Goal: Task Accomplishment & Management: Use online tool/utility

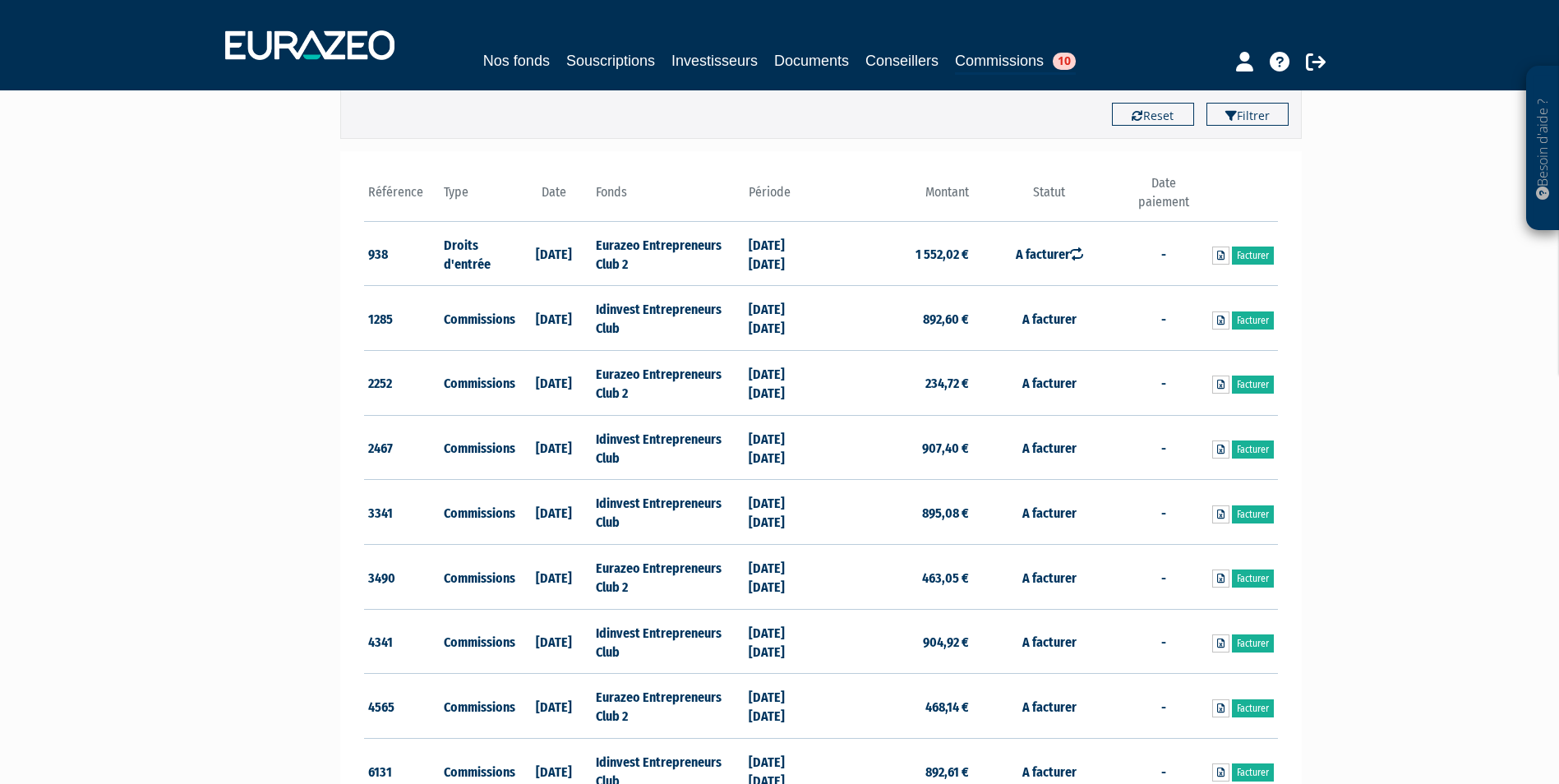
scroll to position [246, 0]
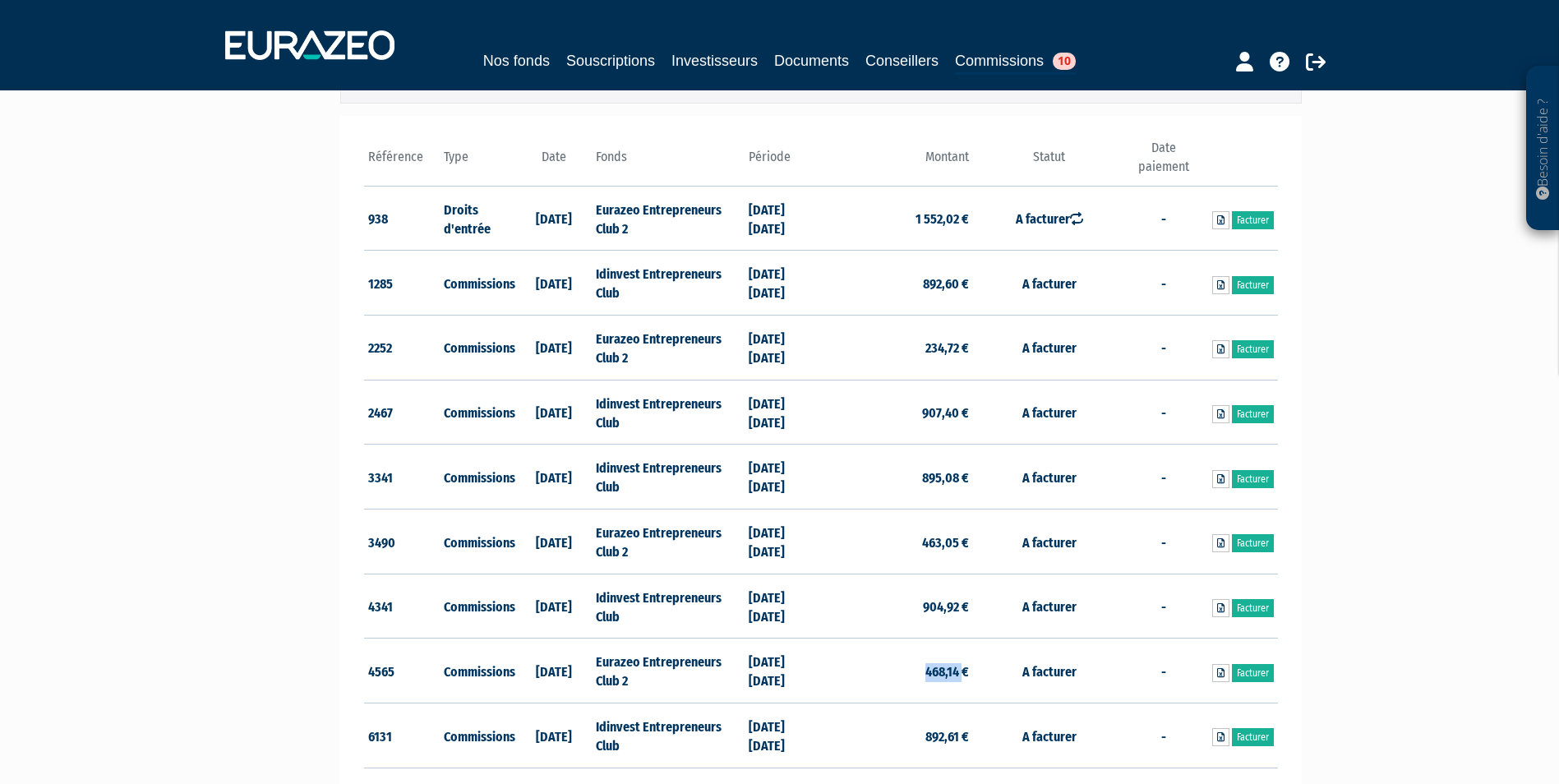
drag, startPoint x: 914, startPoint y: 670, endPoint x: 962, endPoint y: 670, distance: 48.0
click at [962, 670] on td "468,14 €" at bounding box center [897, 671] width 152 height 65
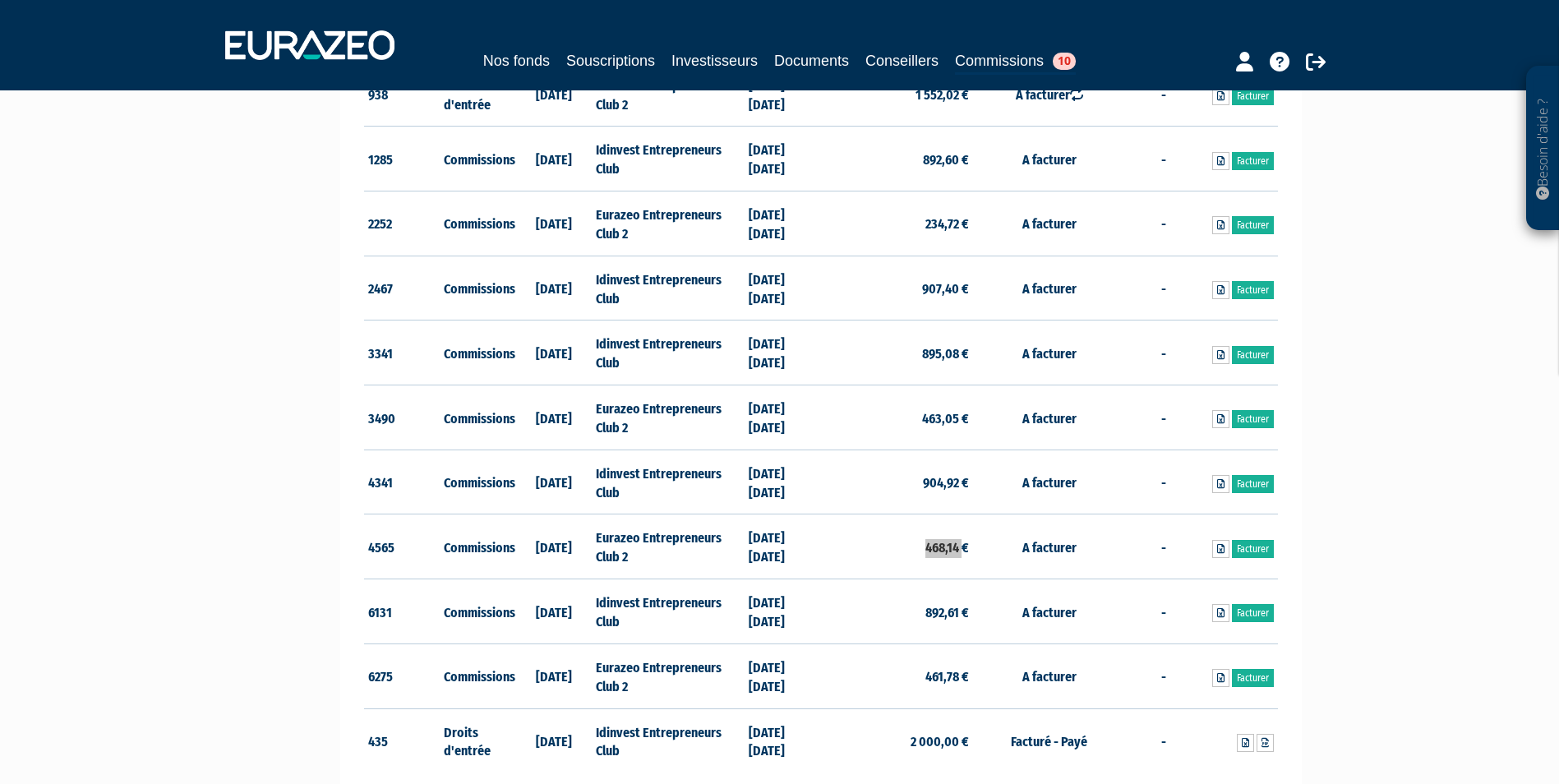
scroll to position [411, 0]
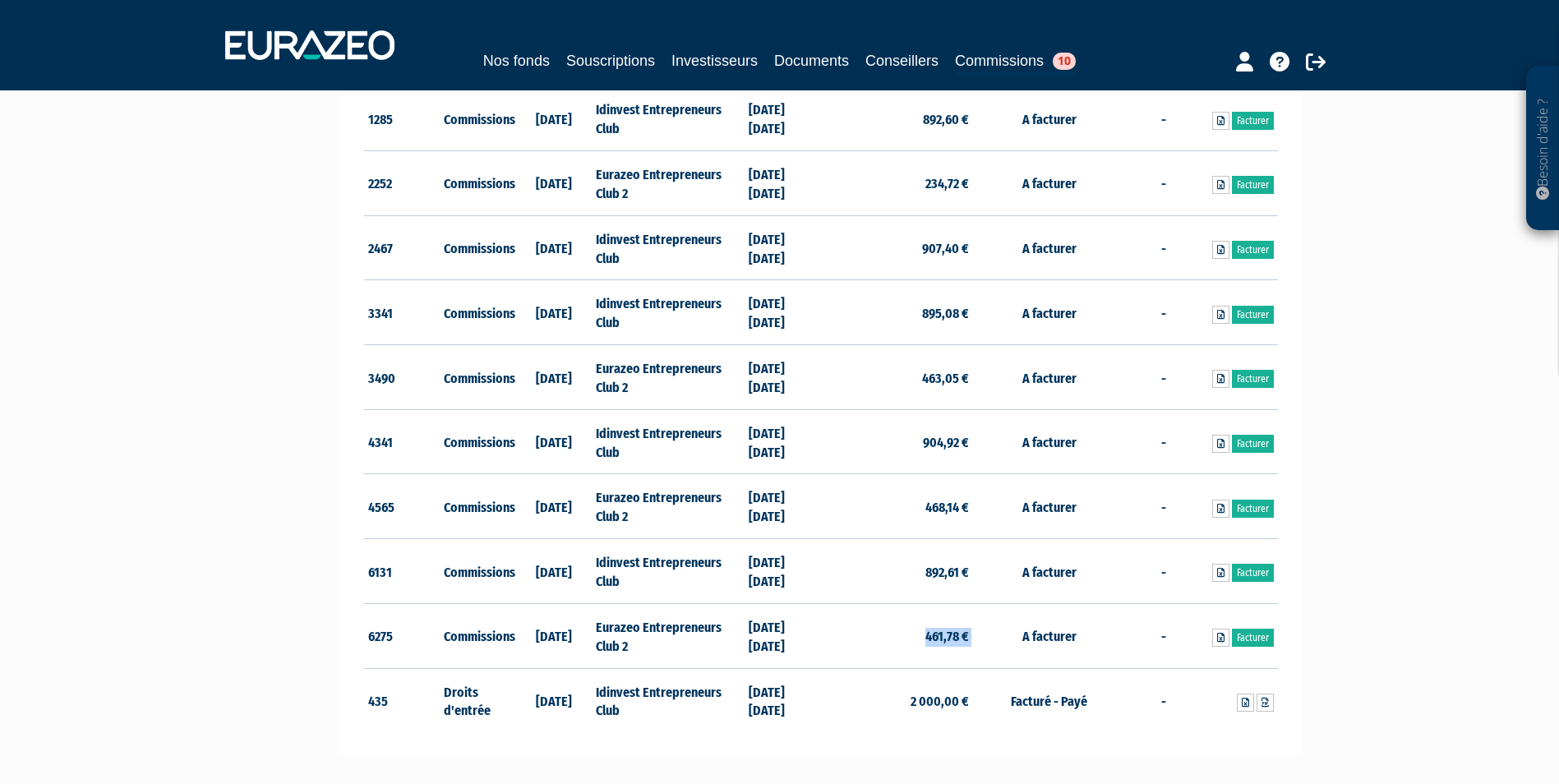
drag, startPoint x: 916, startPoint y: 632, endPoint x: 975, endPoint y: 636, distance: 59.1
click at [975, 636] on tr "6275 Commissions [DATE] Eurazeo Entrepreneurs Club 2 [DATE] [DATE] 461,78 € A f…" at bounding box center [820, 636] width 914 height 65
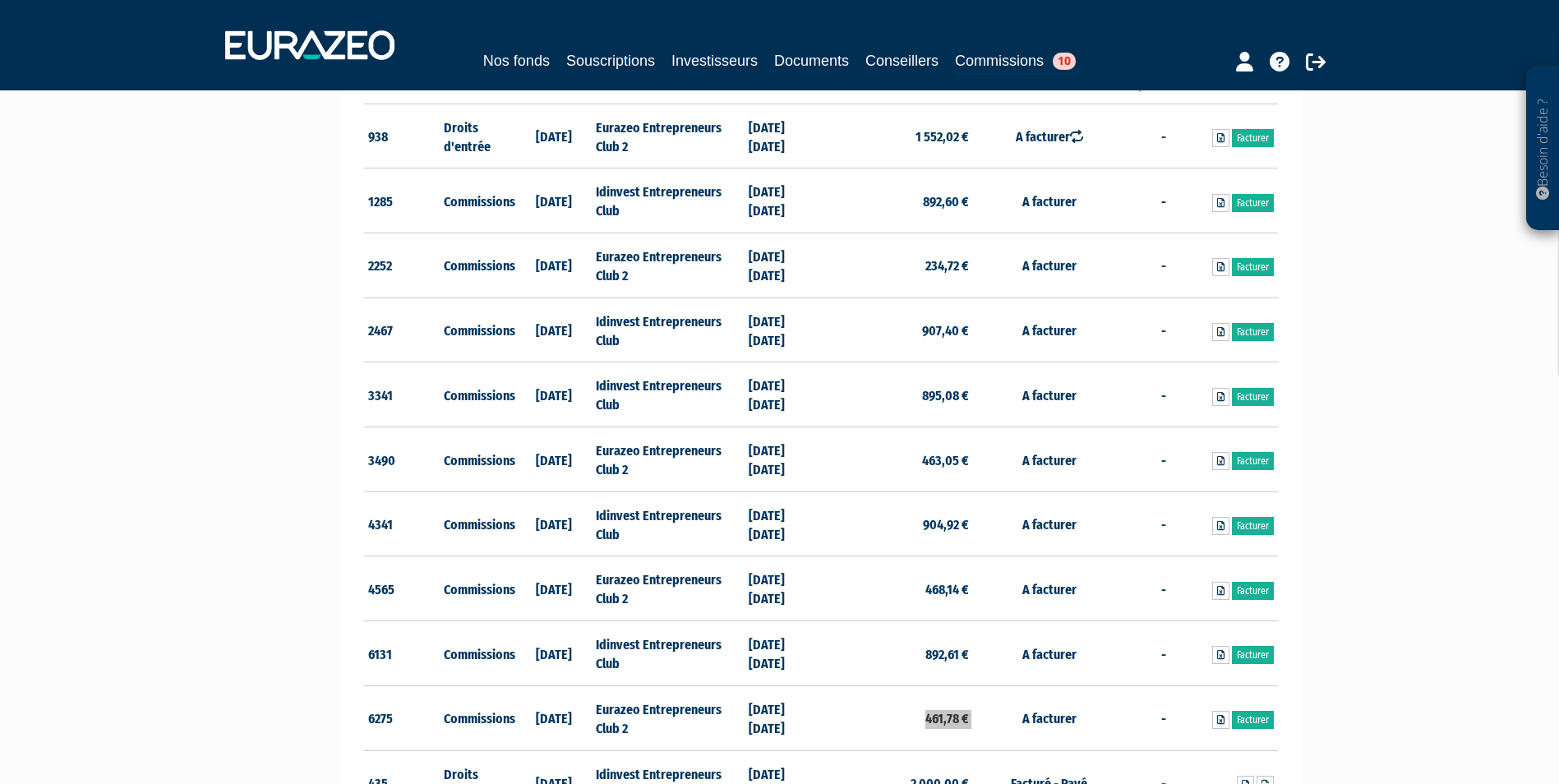
scroll to position [246, 0]
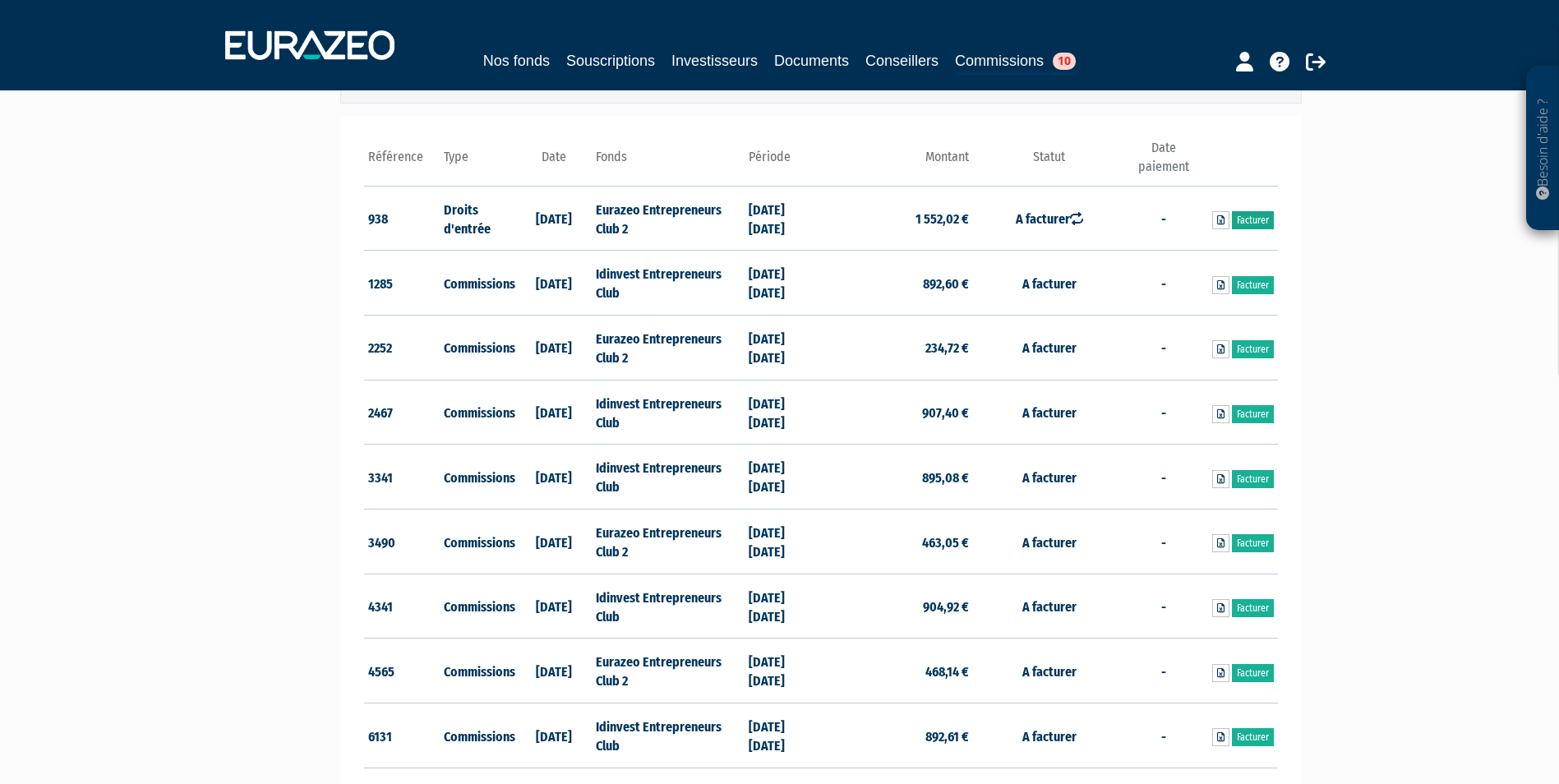
click at [1253, 216] on link "Facturer" at bounding box center [1253, 220] width 42 height 18
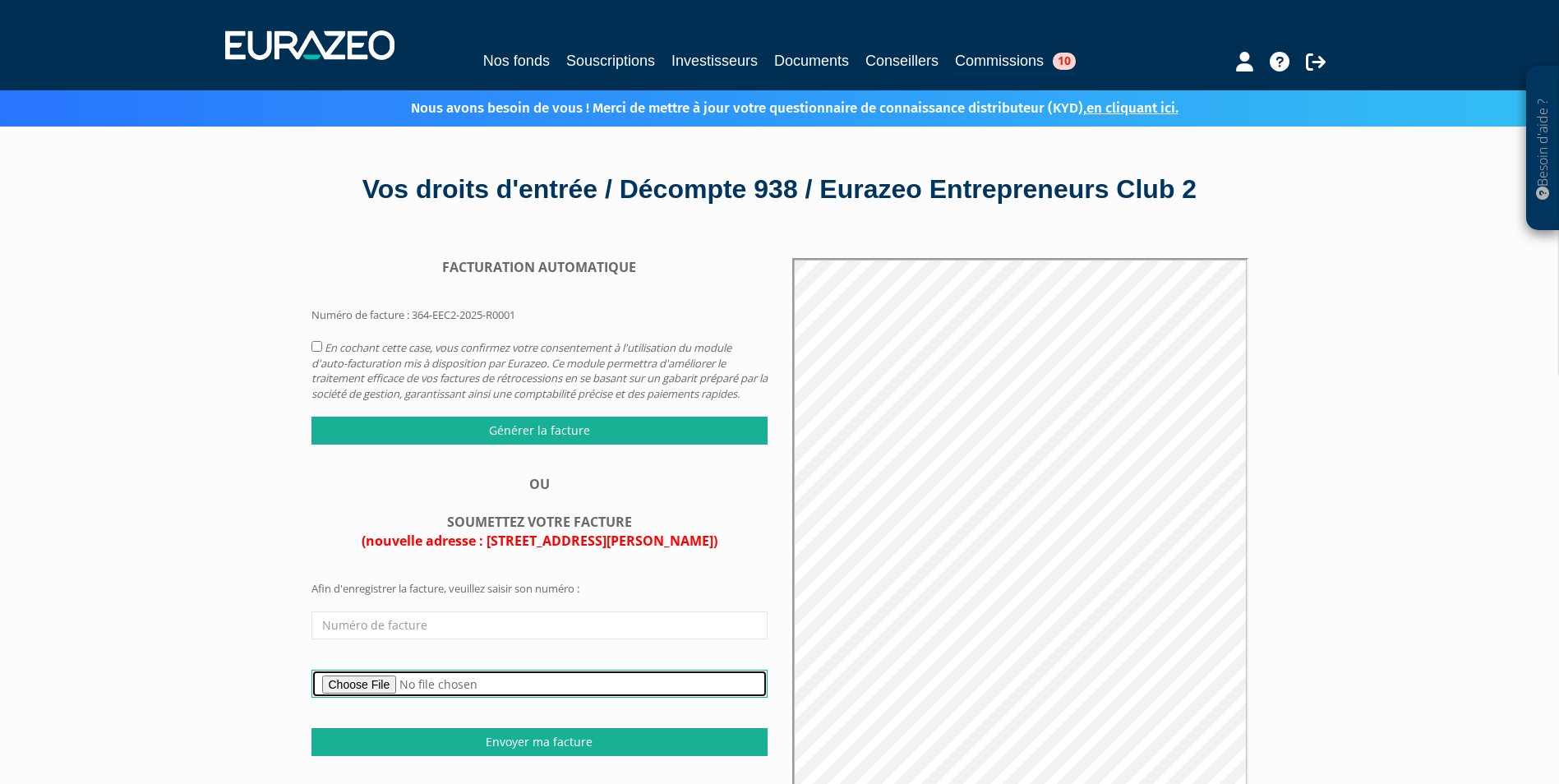
click at [386, 698] on input "file" at bounding box center [540, 683] width 456 height 28
type input "C:\fakepath\Facture Eurazeo Entrepreneurs Club 2 1 552.02€ .pdf"
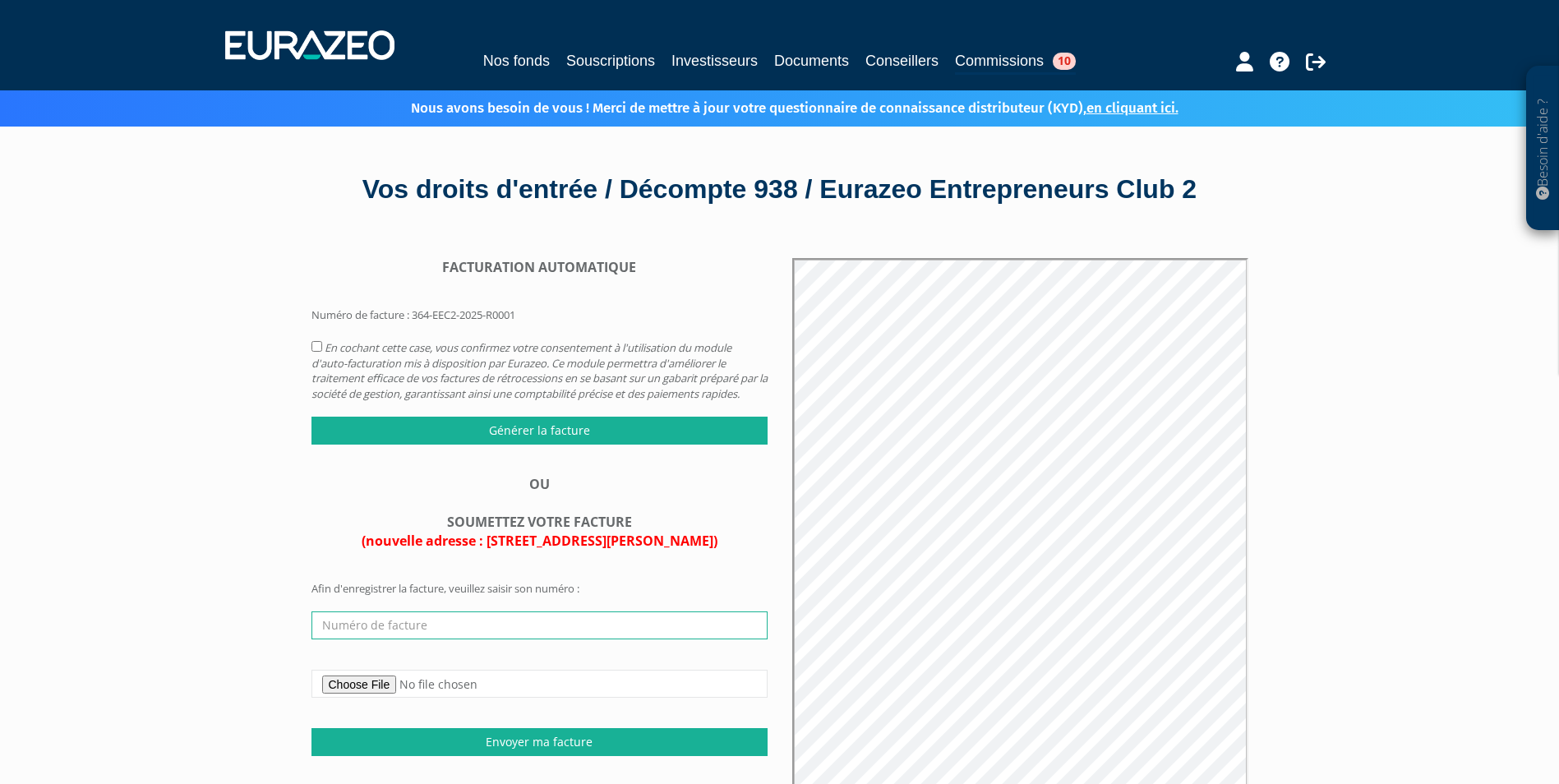
click at [379, 640] on input "text" at bounding box center [540, 624] width 456 height 28
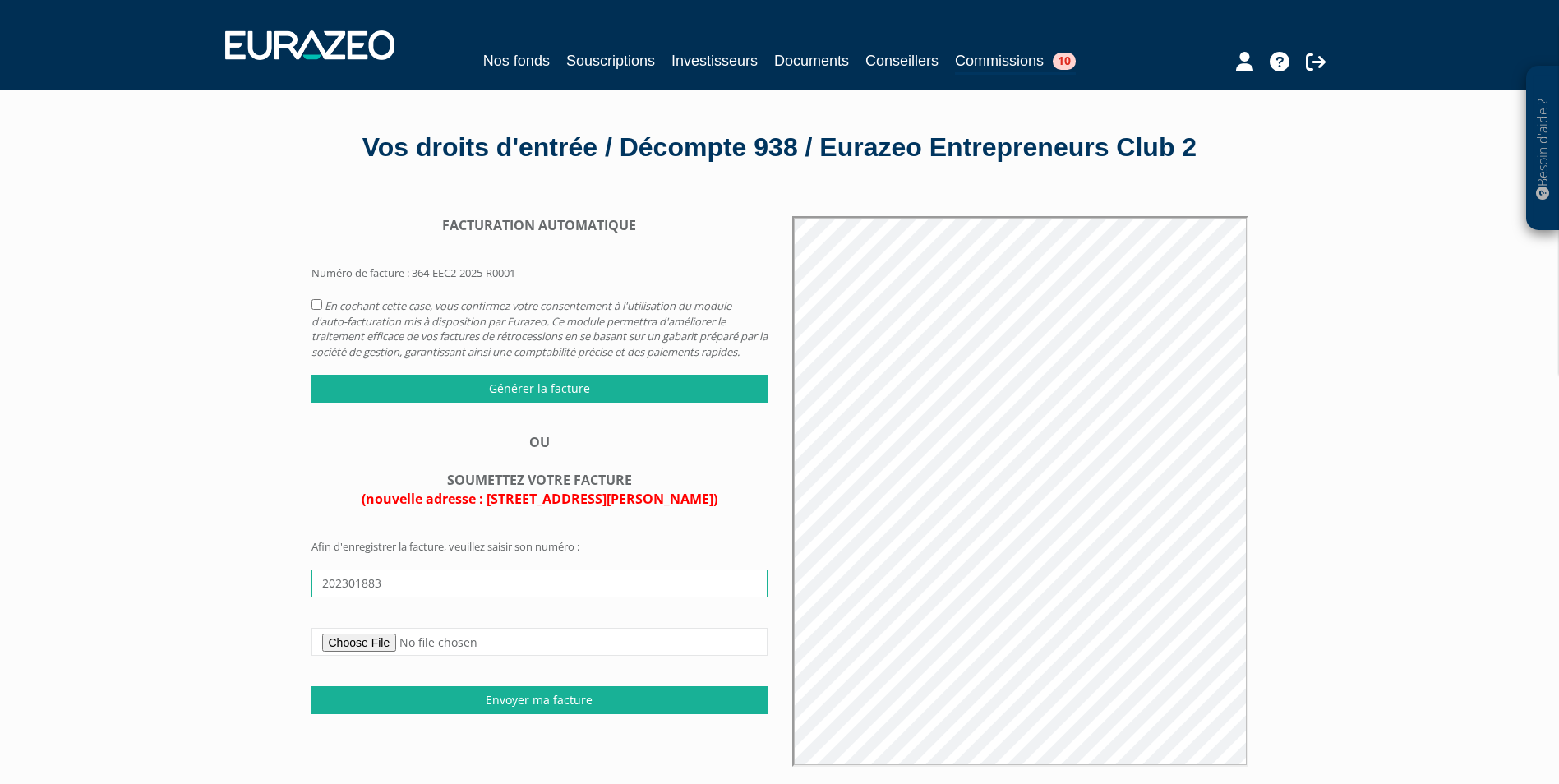
scroll to position [82, 0]
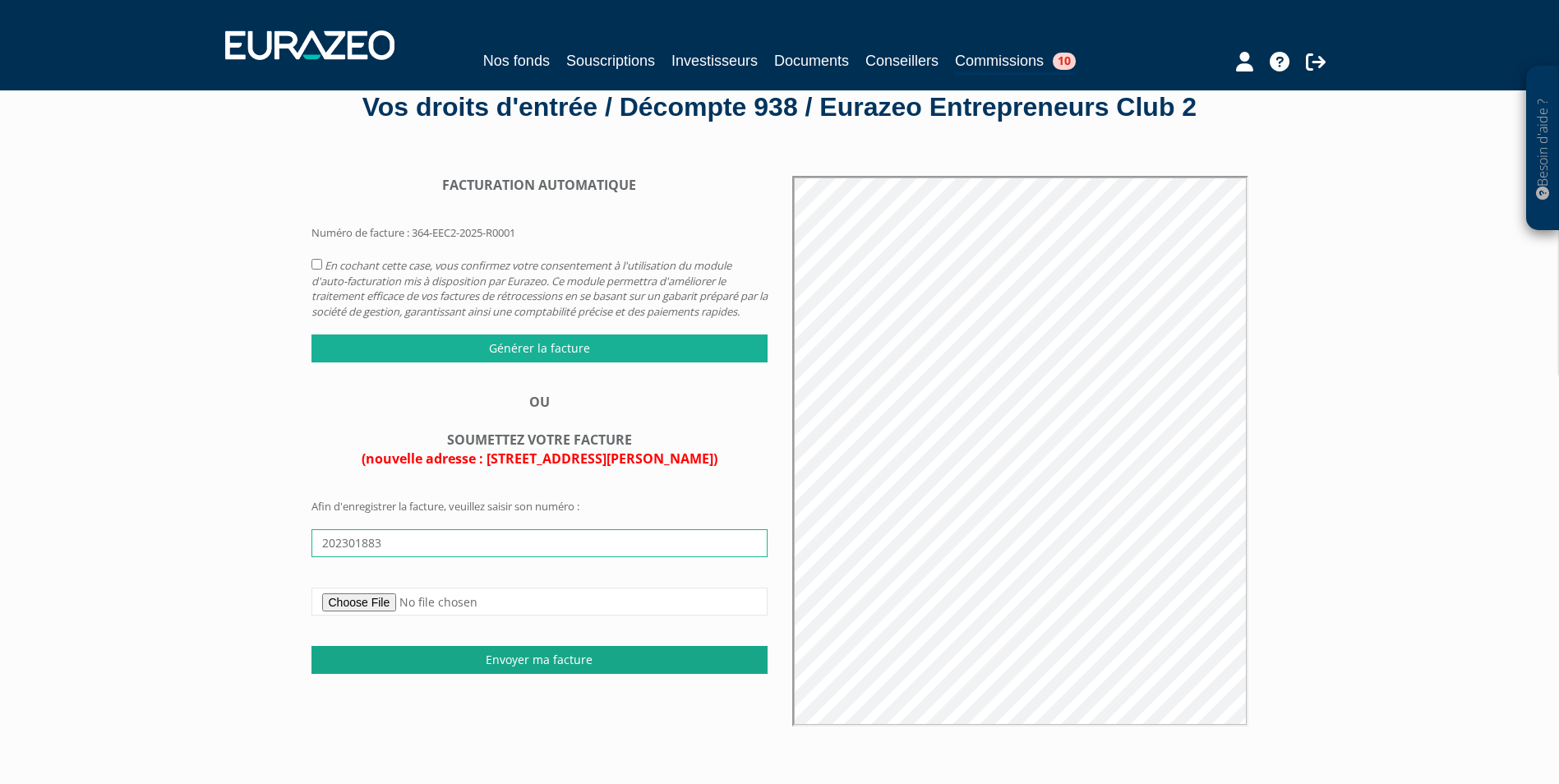
type input "202301883"
click at [559, 674] on input "Envoyer ma facture" at bounding box center [540, 660] width 456 height 28
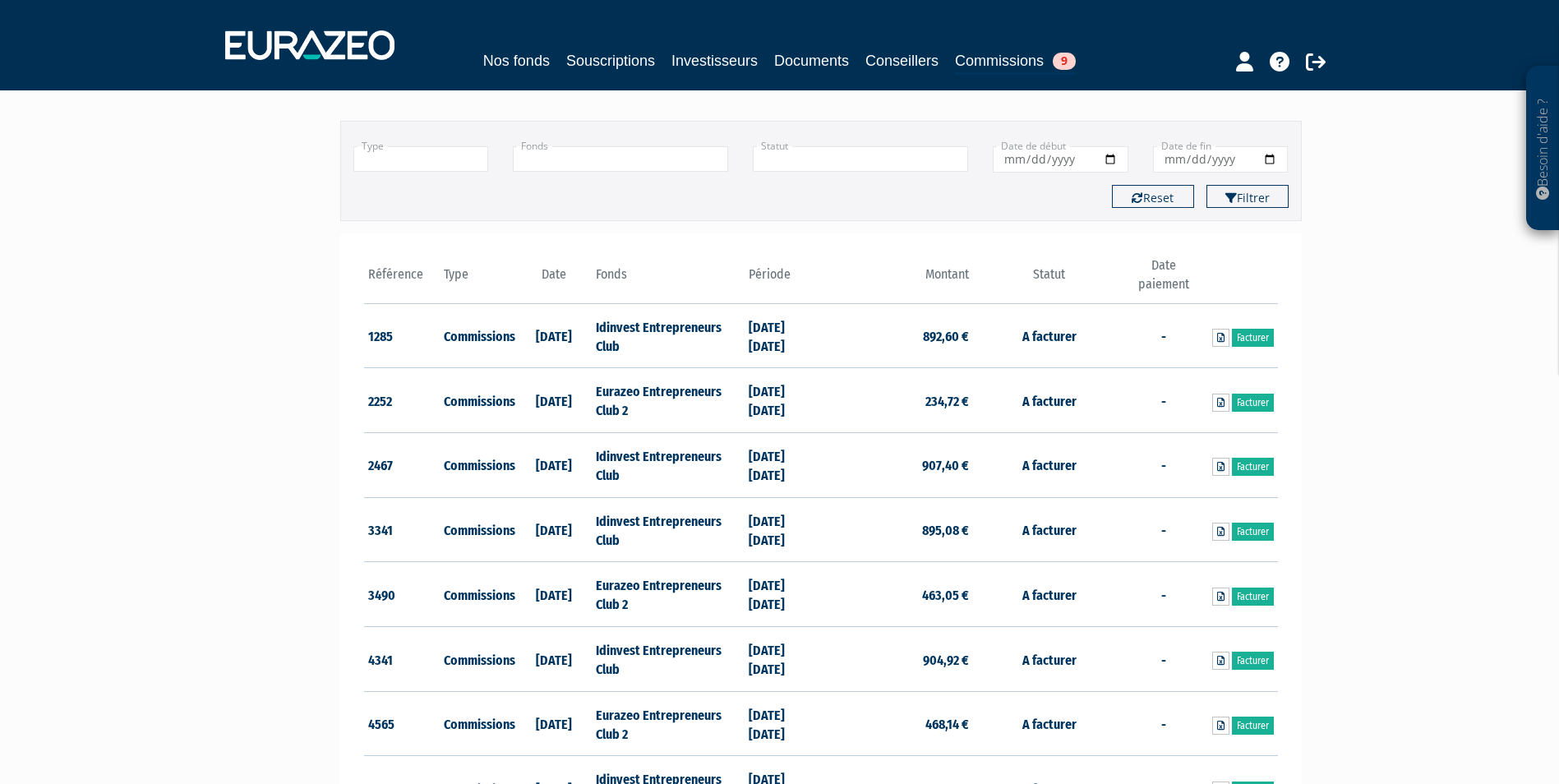
scroll to position [82, 0]
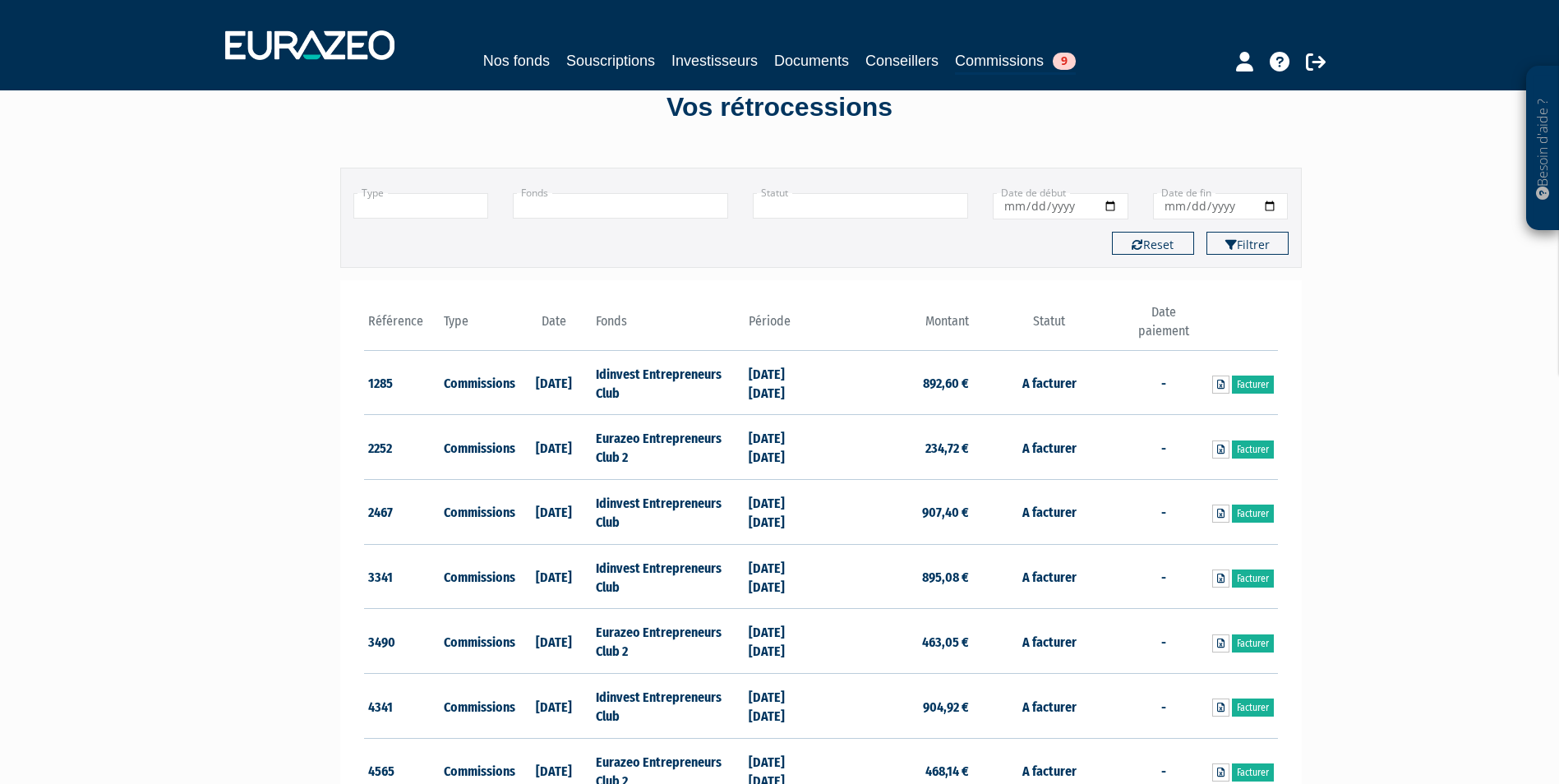
drag, startPoint x: 636, startPoint y: 434, endPoint x: 736, endPoint y: 449, distance: 101.1
click at [736, 449] on td "Eurazeo Entrepreneurs Club 2" at bounding box center [668, 448] width 152 height 65
